Goal: Transaction & Acquisition: Purchase product/service

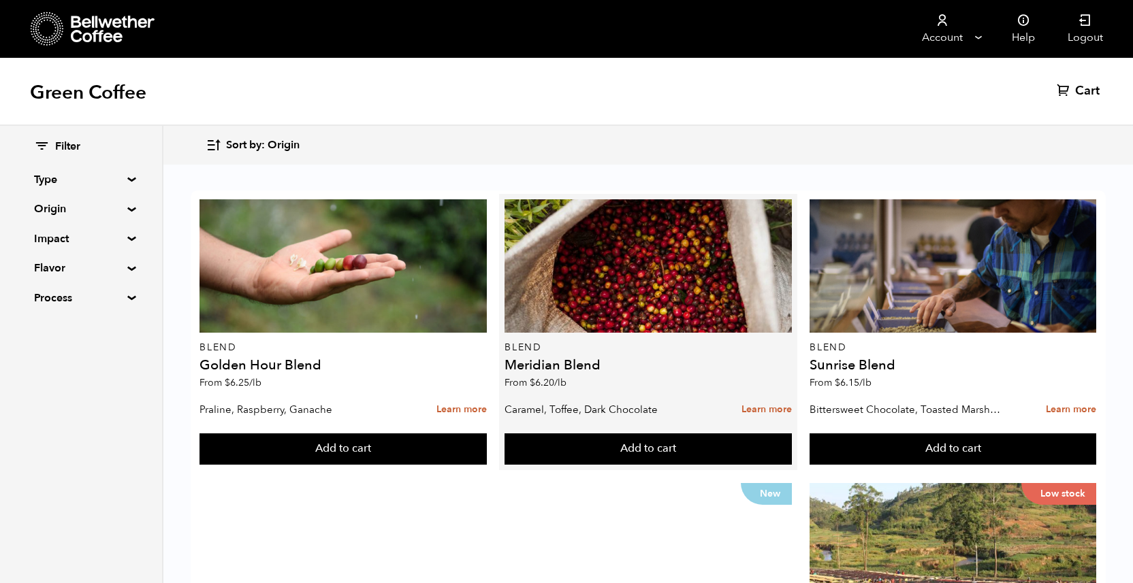
scroll to position [442, 0]
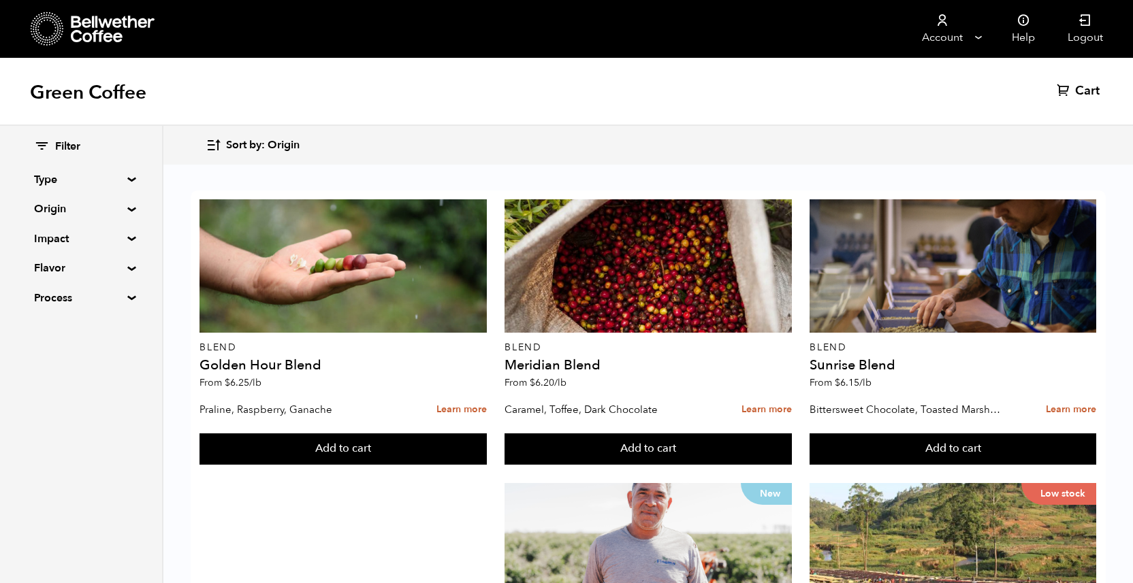
click at [128, 206] on summary "Origin" at bounding box center [81, 209] width 94 height 16
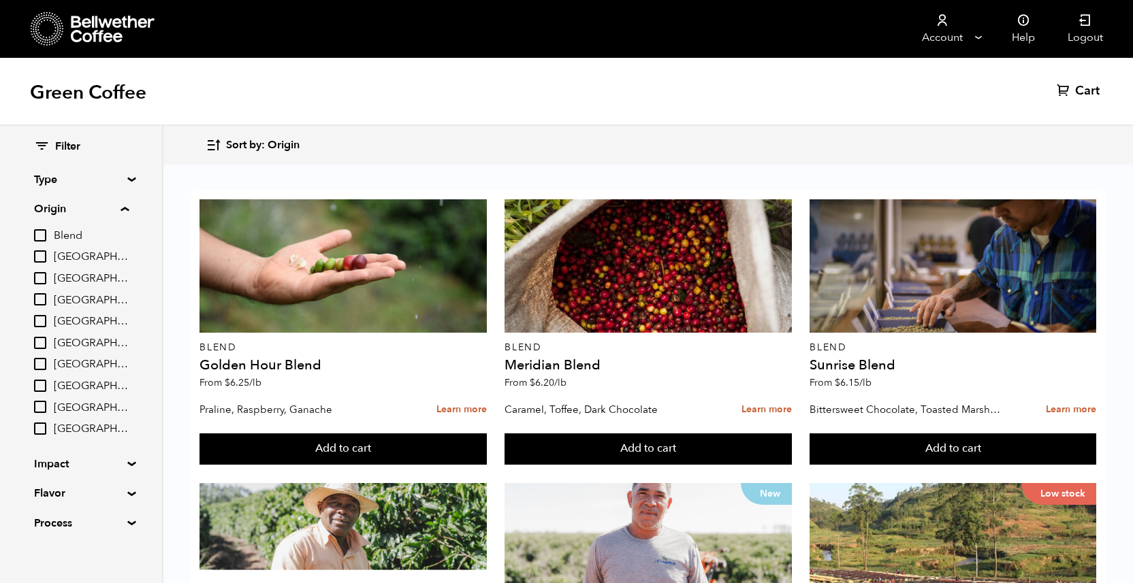
click at [39, 429] on input "[GEOGRAPHIC_DATA]" at bounding box center [40, 429] width 12 height 12
checkbox input "true"
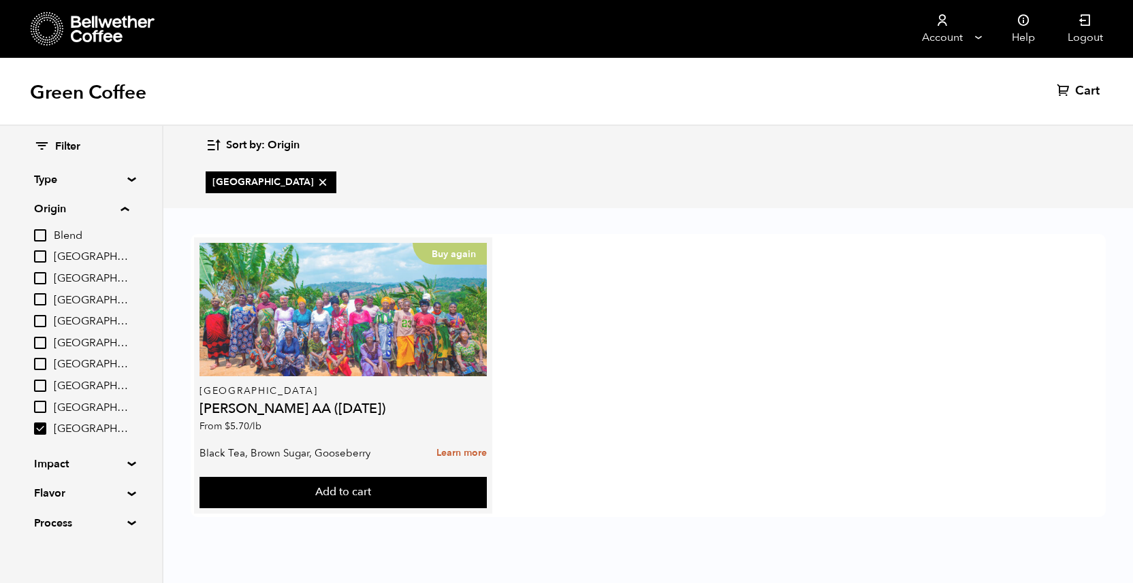
click at [297, 361] on div "Buy again" at bounding box center [342, 309] width 287 height 133
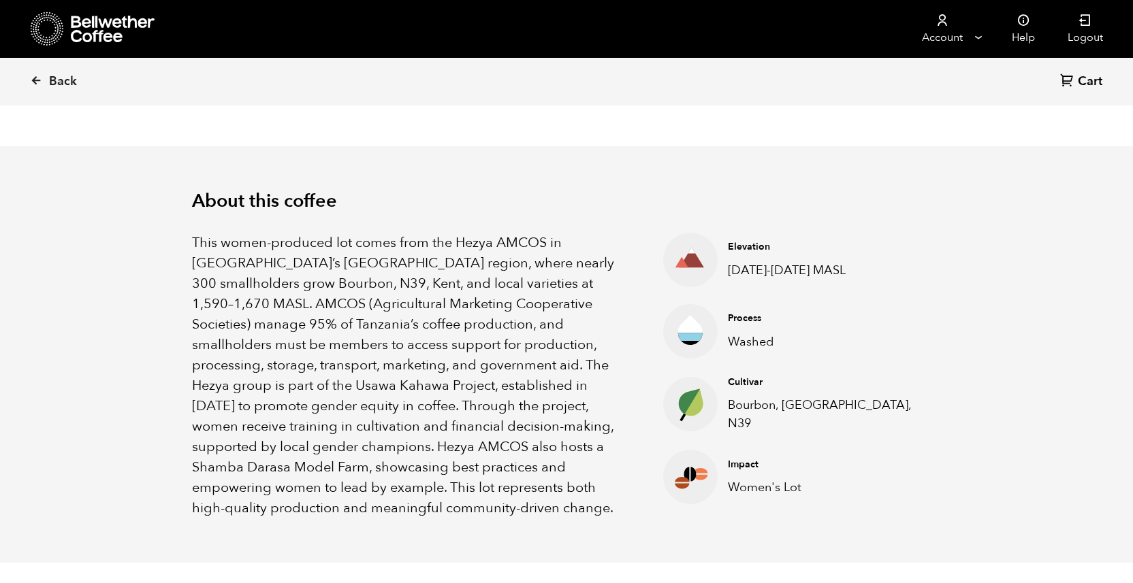
scroll to position [408, 0]
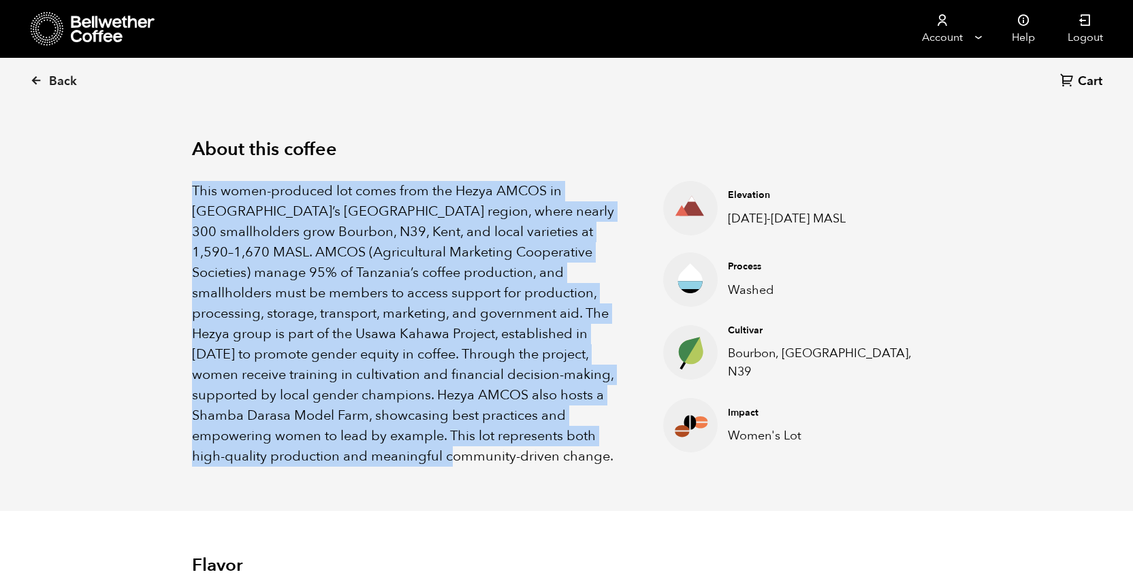
drag, startPoint x: 192, startPoint y: 185, endPoint x: 565, endPoint y: 472, distance: 470.7
click at [565, 472] on div "About this coffee This women-produced lot comes from the Hezya AMCOS in Tanzani…" at bounding box center [566, 303] width 817 height 417
copy p "This women-produced lot comes from the Hezya AMCOS in Tanzania’s Mbozi region, …"
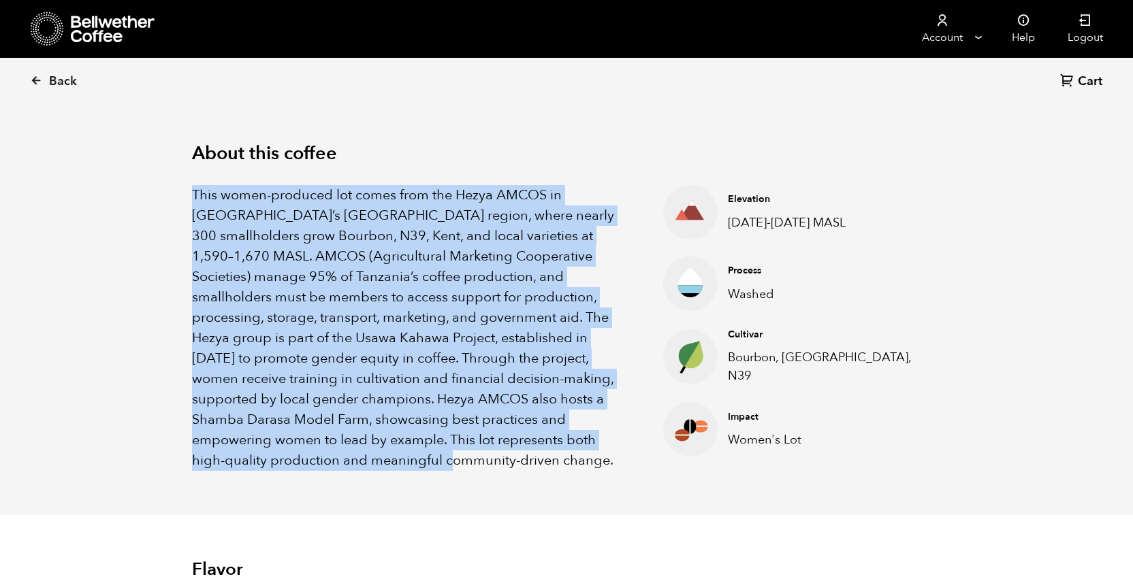
scroll to position [0, 0]
